Goal: Task Accomplishment & Management: Complete application form

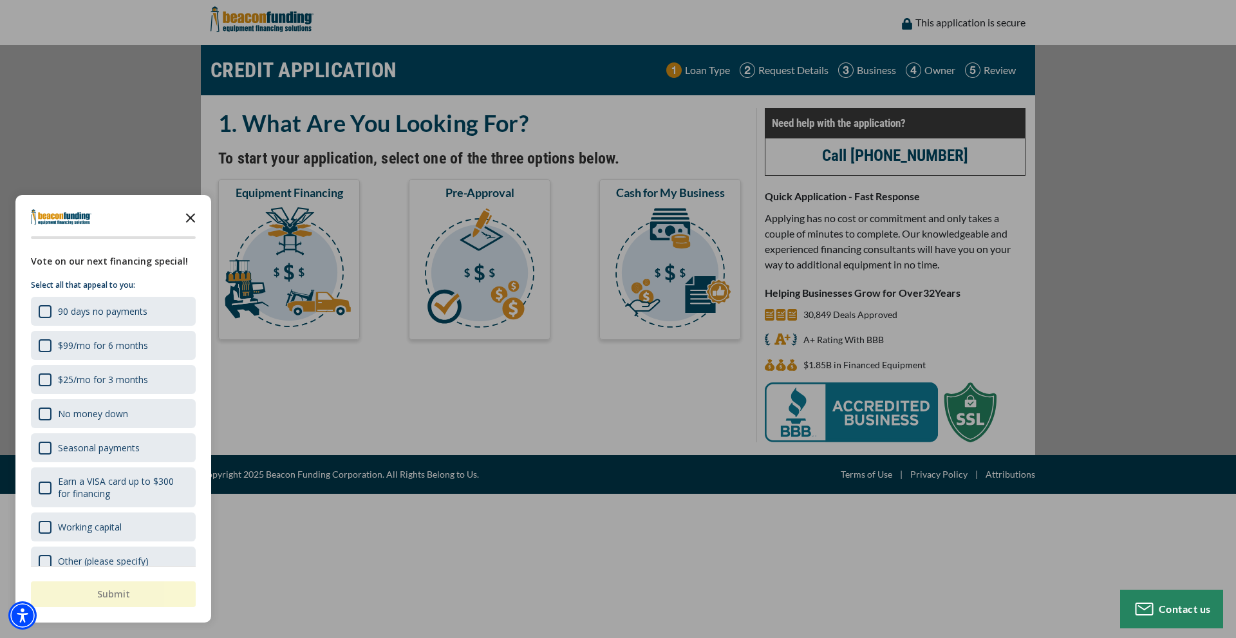
click at [191, 218] on polygon "Close the survey" at bounding box center [191, 218] width 10 height 10
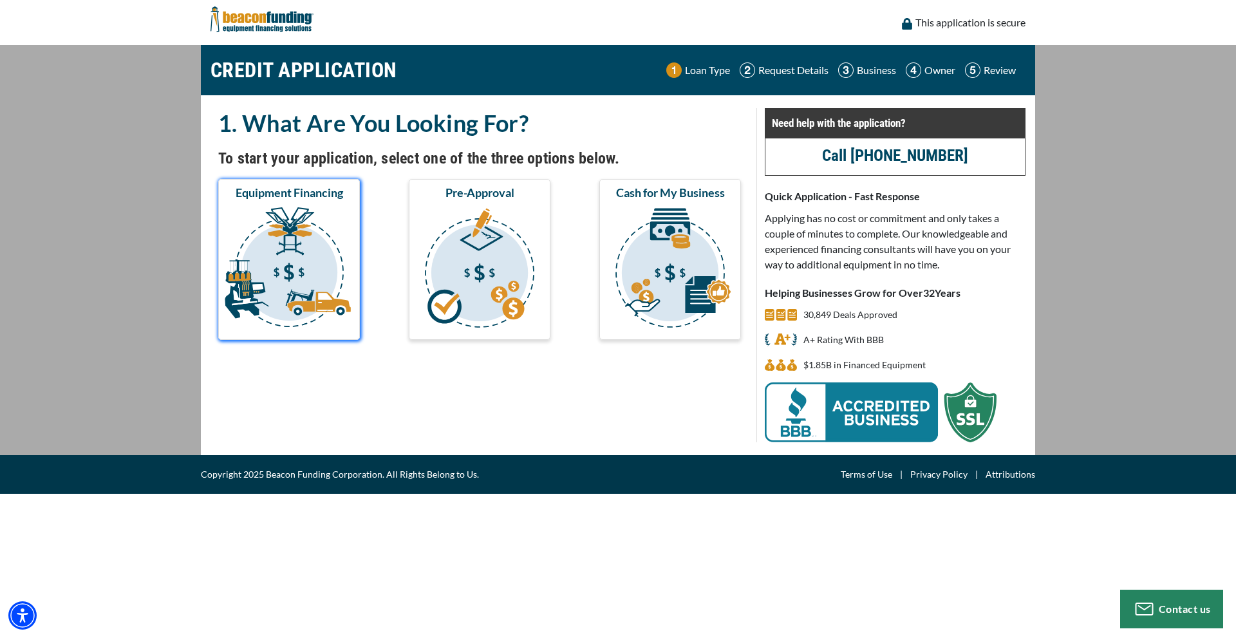
click at [291, 251] on img "submit" at bounding box center [289, 269] width 136 height 129
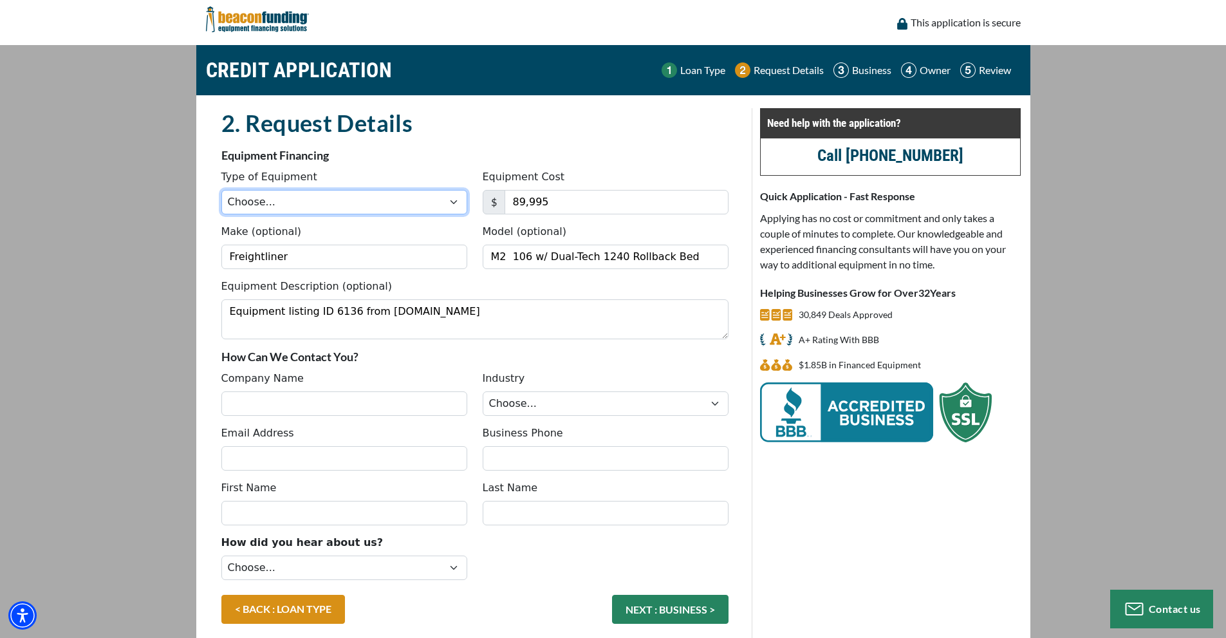
click at [454, 205] on select "Choose... Backhoe Boom/Bucket Truck Chipper Commercial Mower Crane DTG/DTF Prin…" at bounding box center [344, 202] width 246 height 24
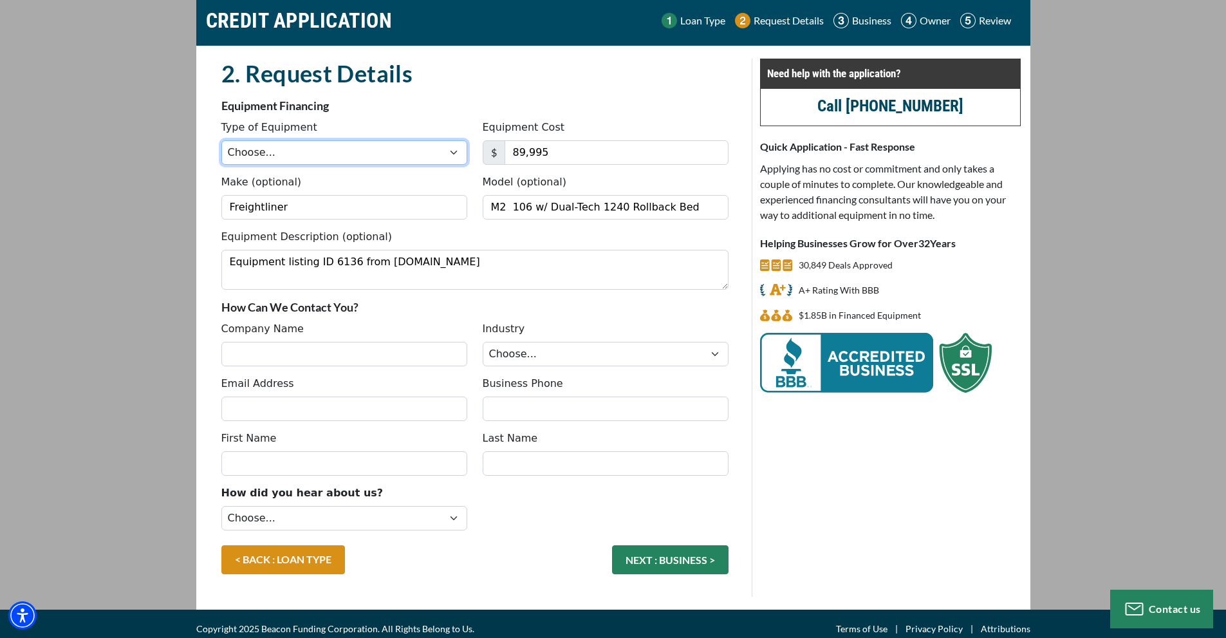
scroll to position [60, 0]
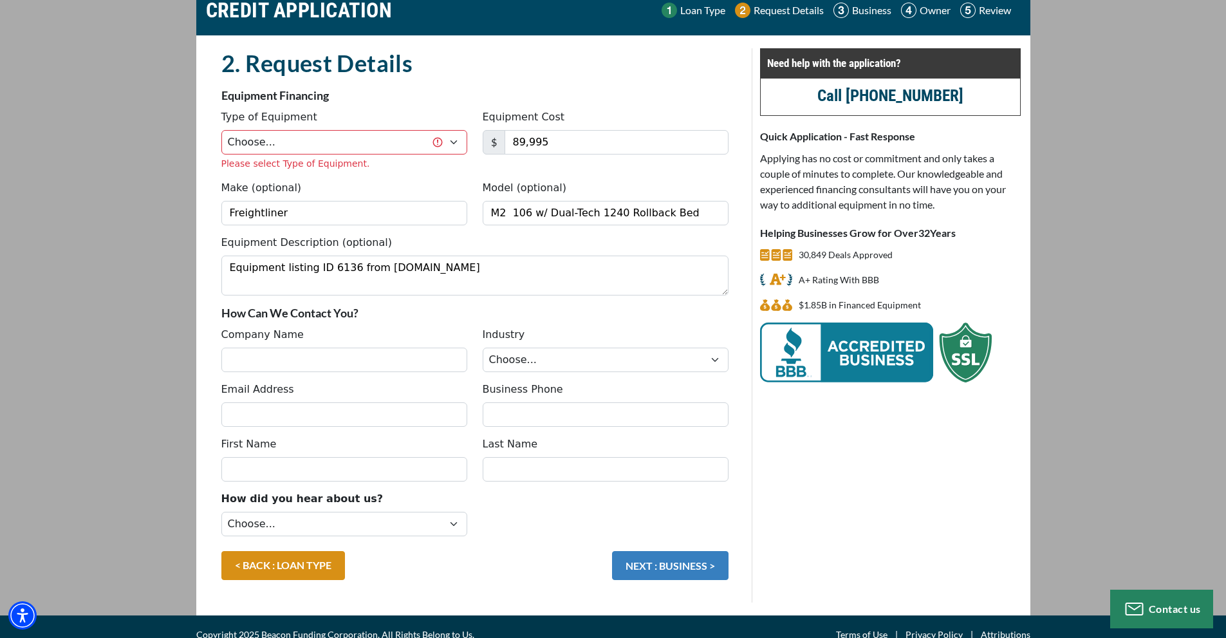
click at [653, 552] on button "NEXT : BUSINESS >" at bounding box center [670, 565] width 116 height 29
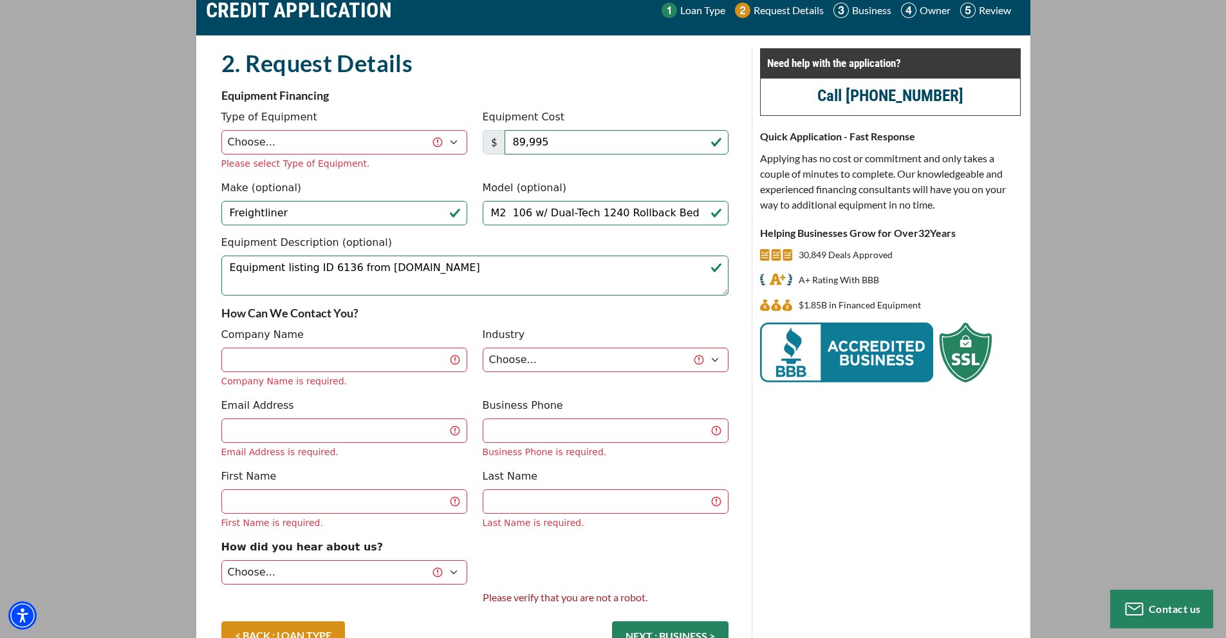
scroll to position [146, 0]
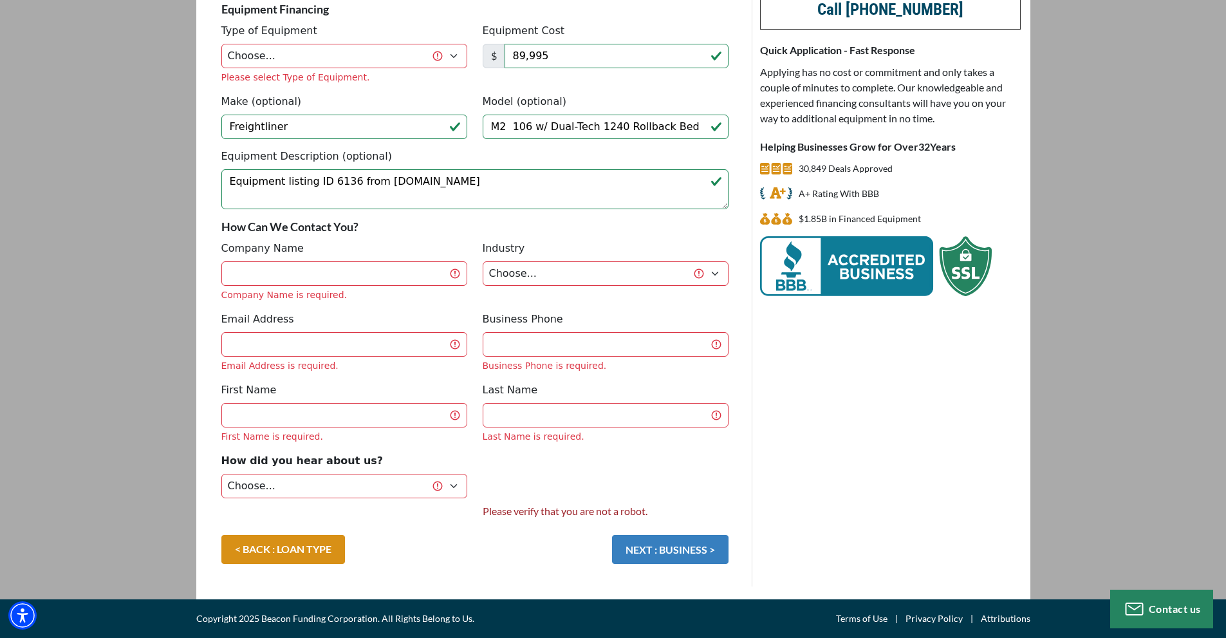
click at [693, 552] on button "NEXT : BUSINESS >" at bounding box center [670, 549] width 116 height 29
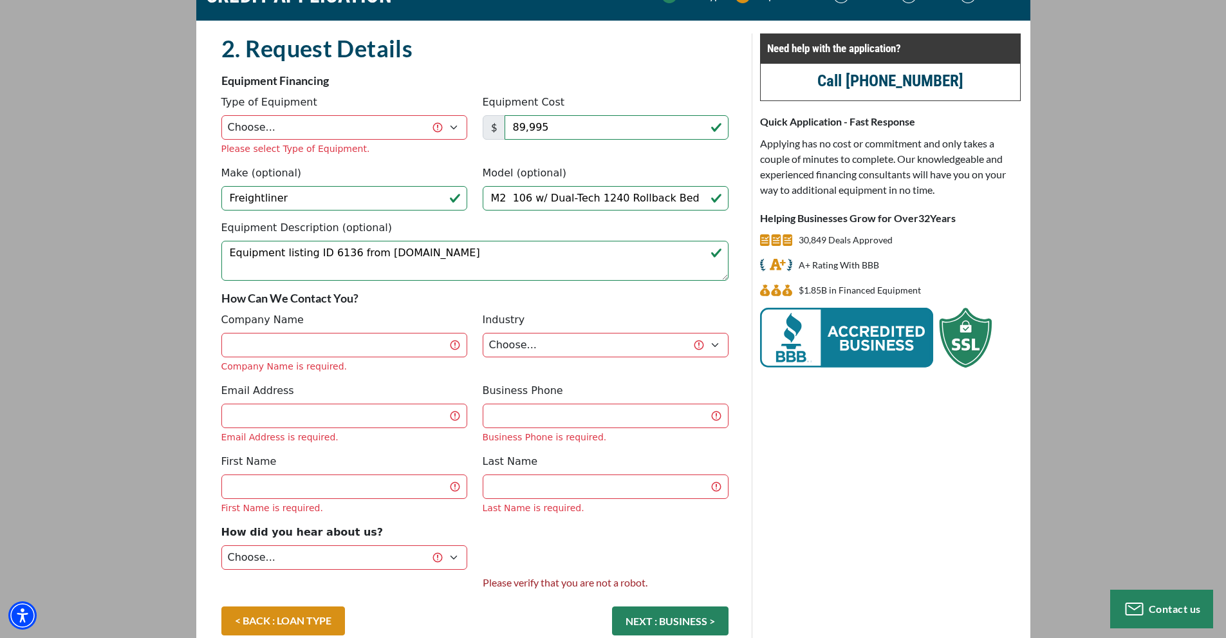
scroll to position [0, 0]
